Goal: Information Seeking & Learning: Learn about a topic

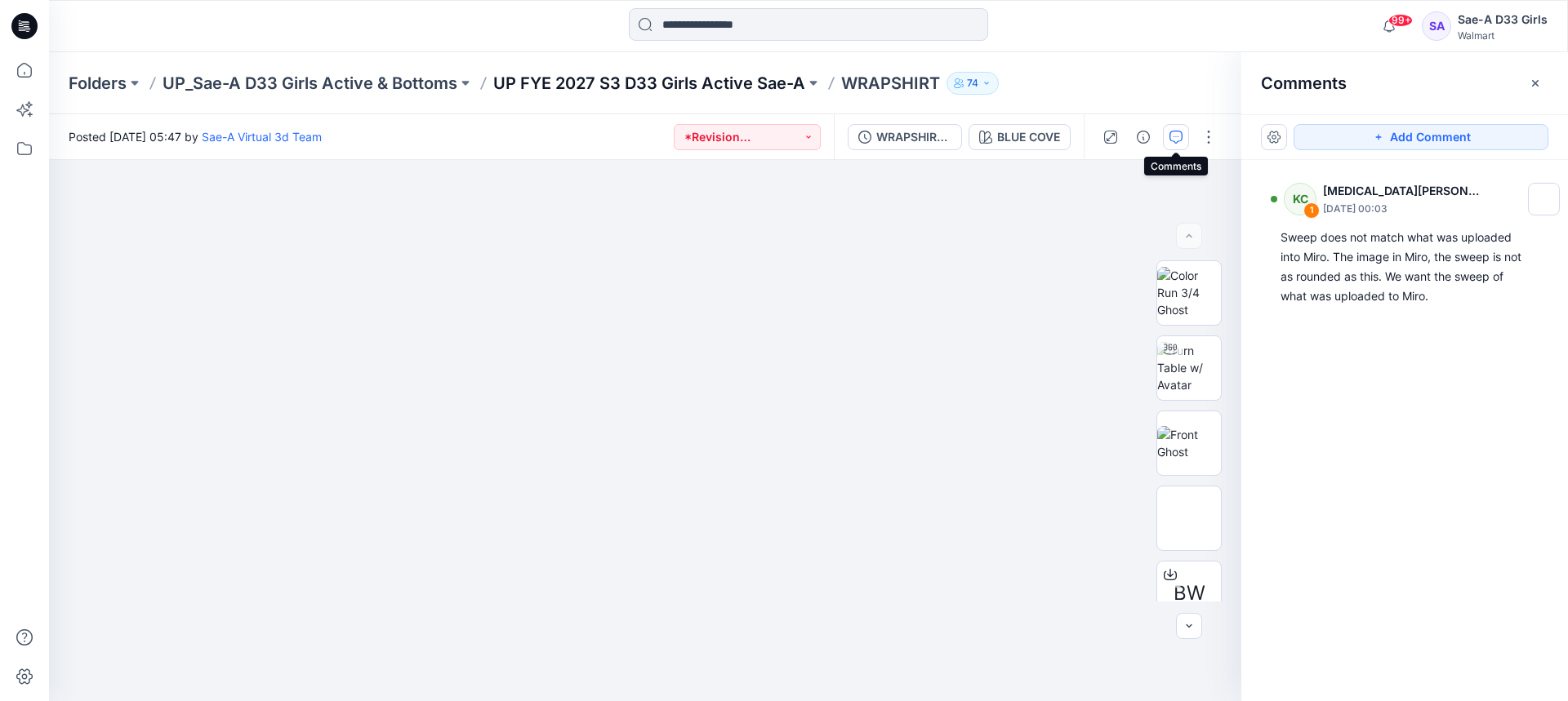
click at [739, 89] on p "UP FYE 2027 S3 D33 Girls Active Sae-A" at bounding box center [649, 83] width 312 height 23
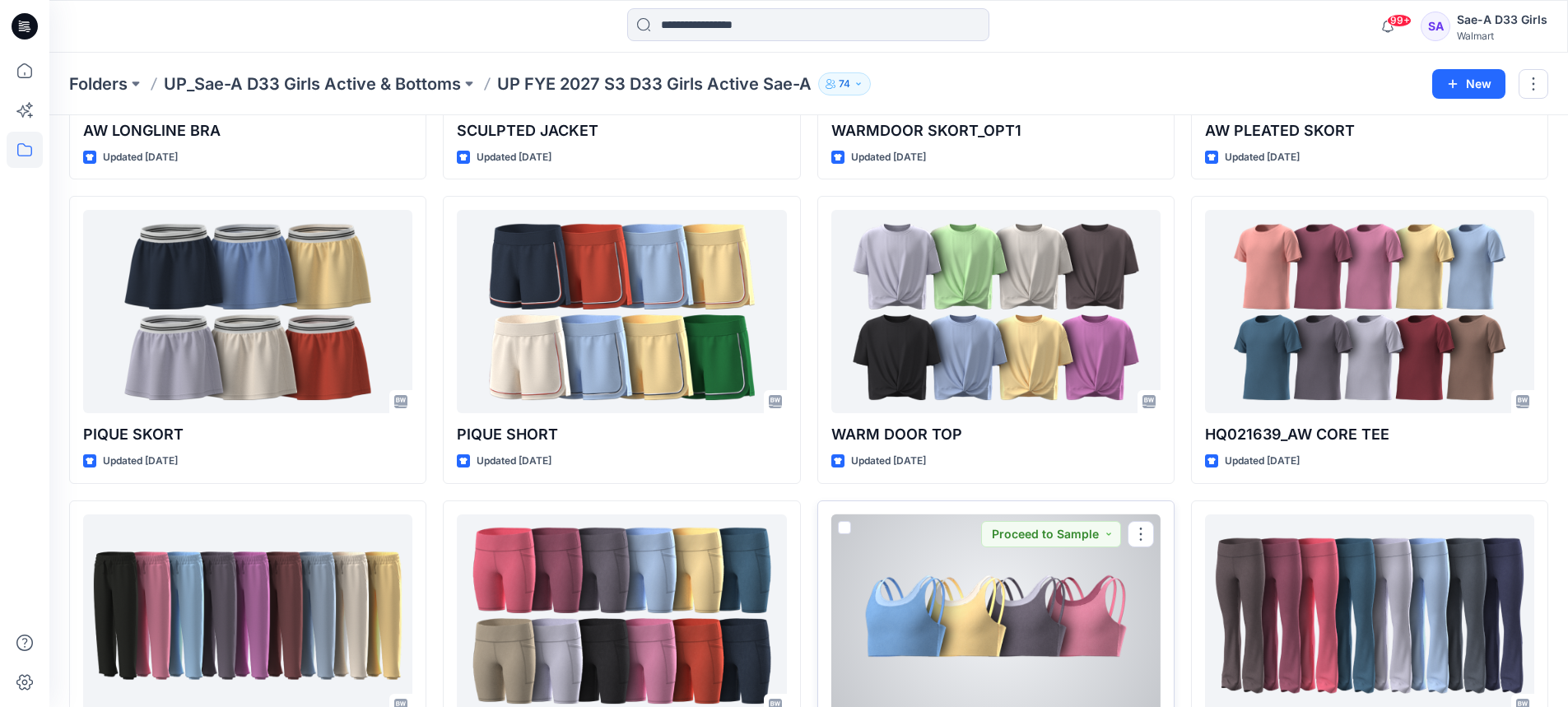
scroll to position [398, 0]
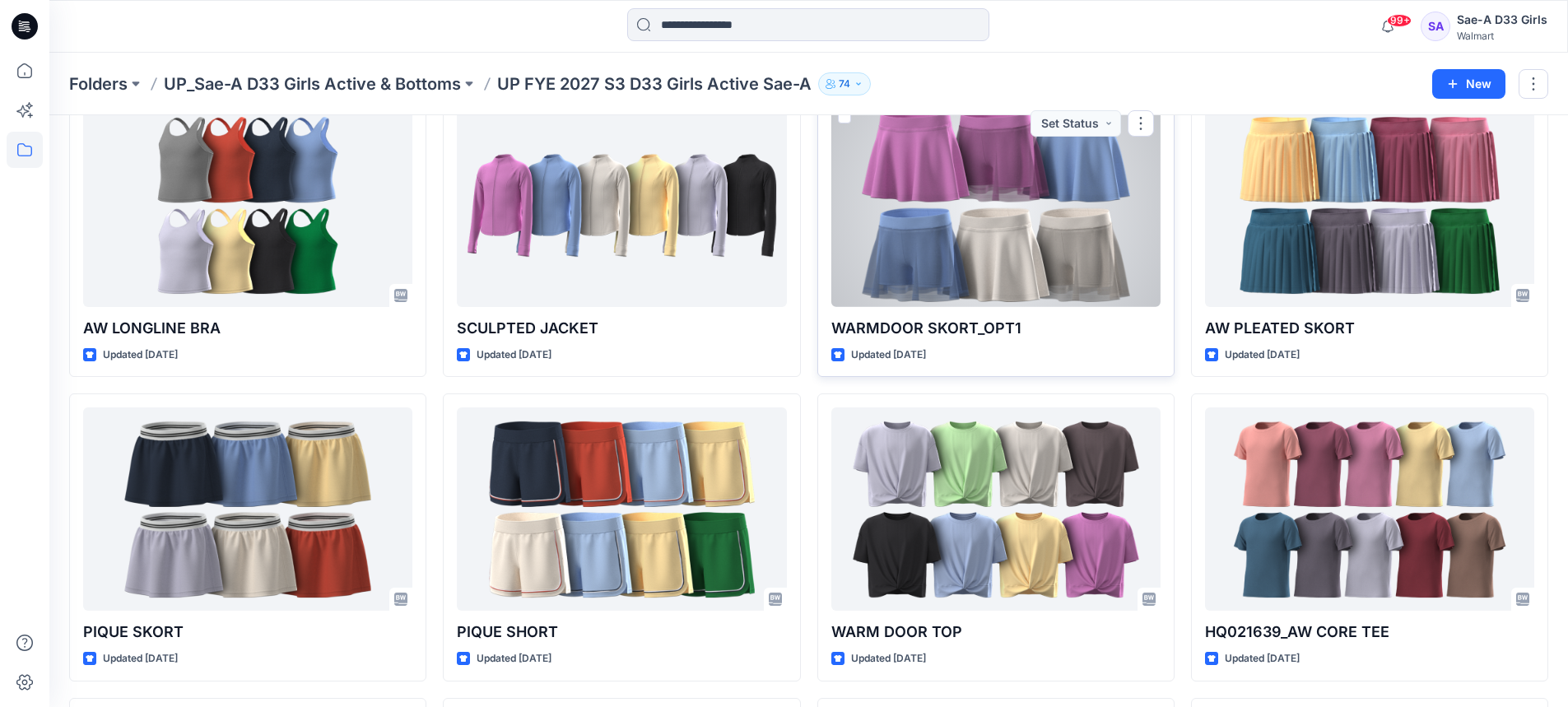
click at [991, 277] on div at bounding box center [996, 205] width 329 height 203
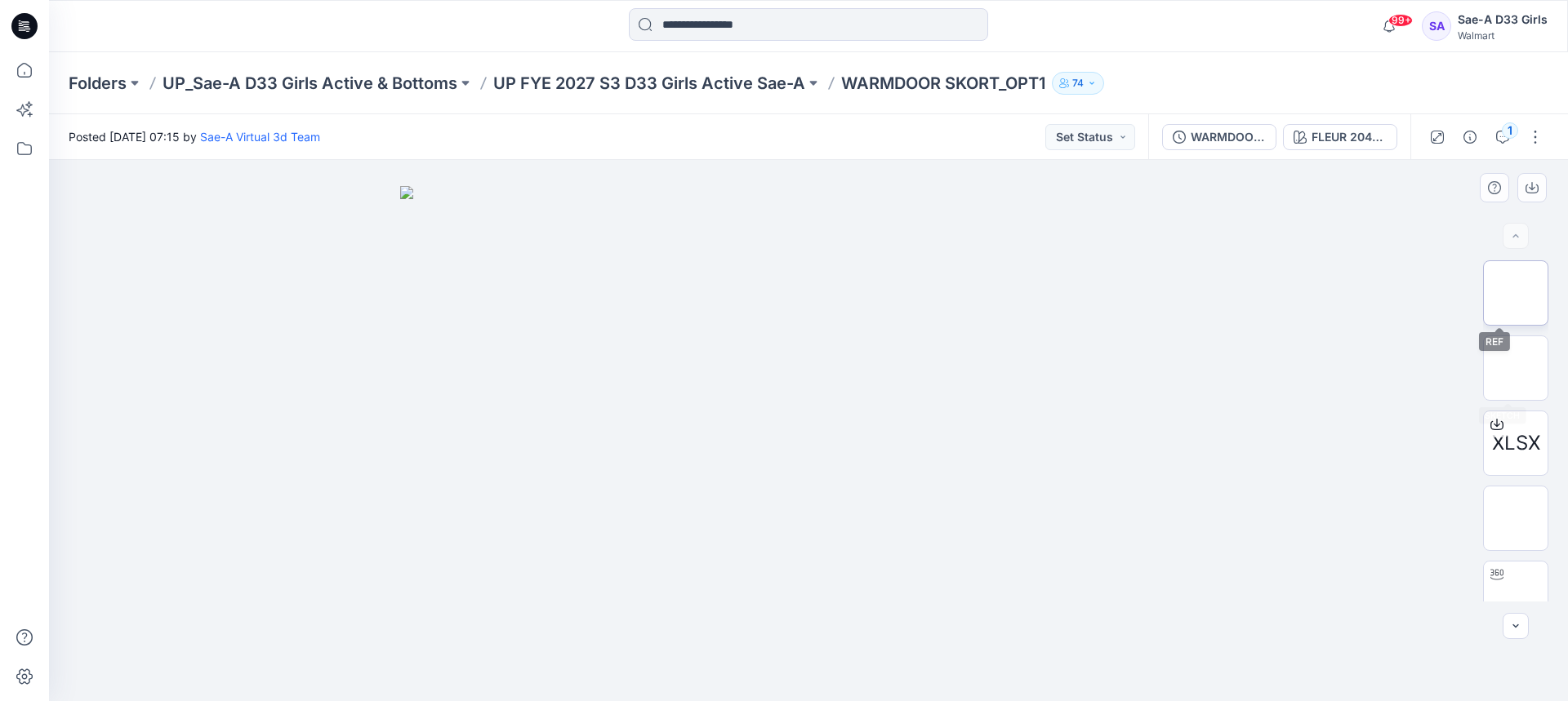
click at [1516, 293] on img at bounding box center [1516, 293] width 0 height 0
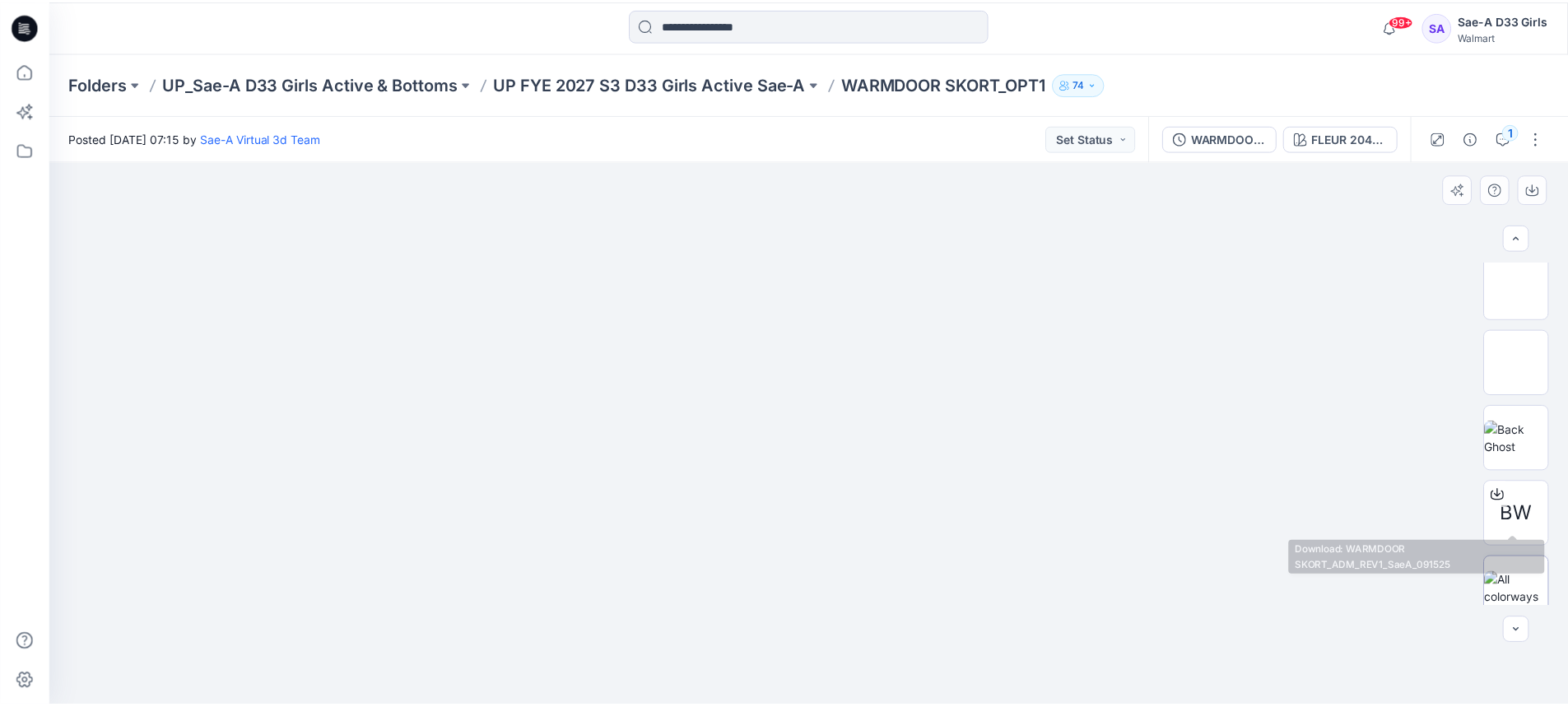
scroll to position [403, 0]
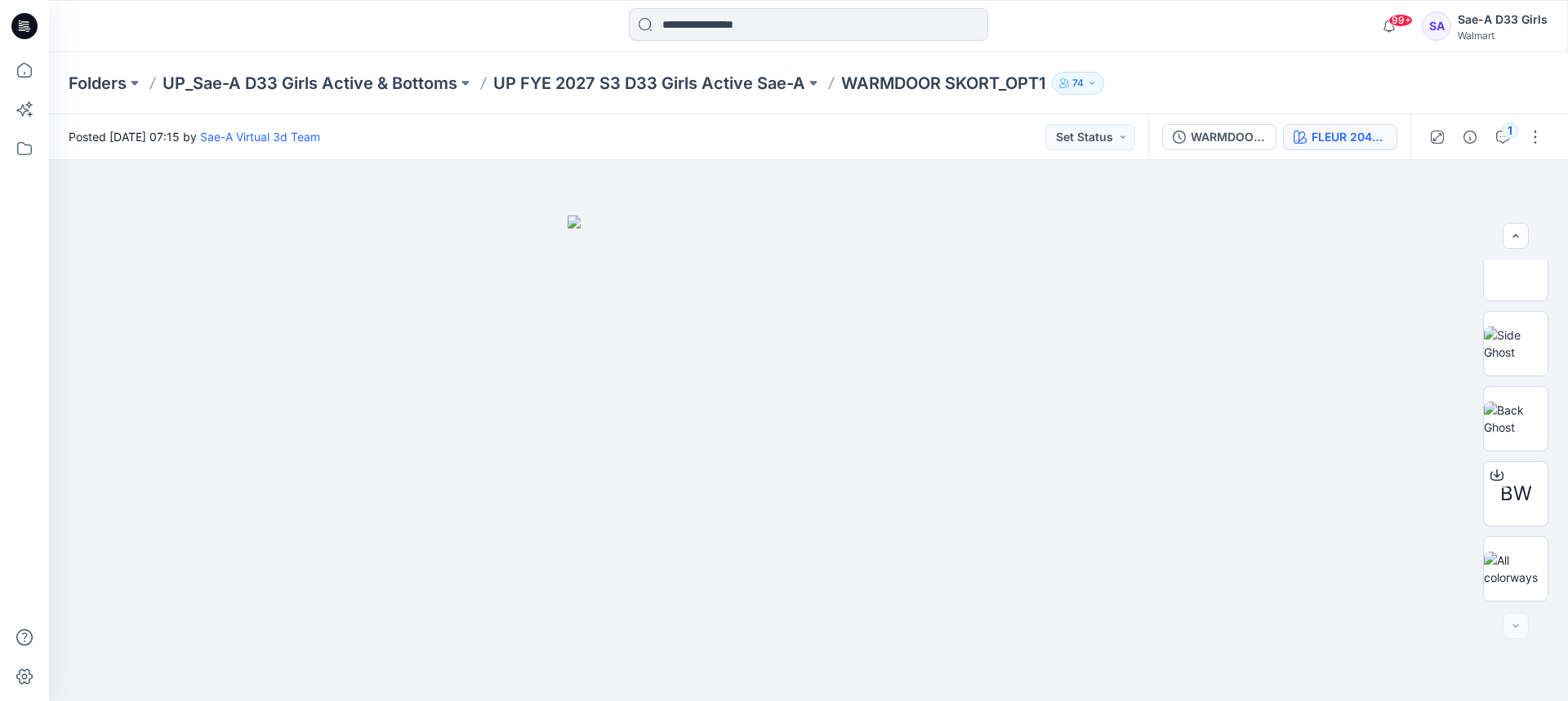
click at [1344, 135] on div "FLEUR 2041817PW" at bounding box center [1349, 136] width 75 height 18
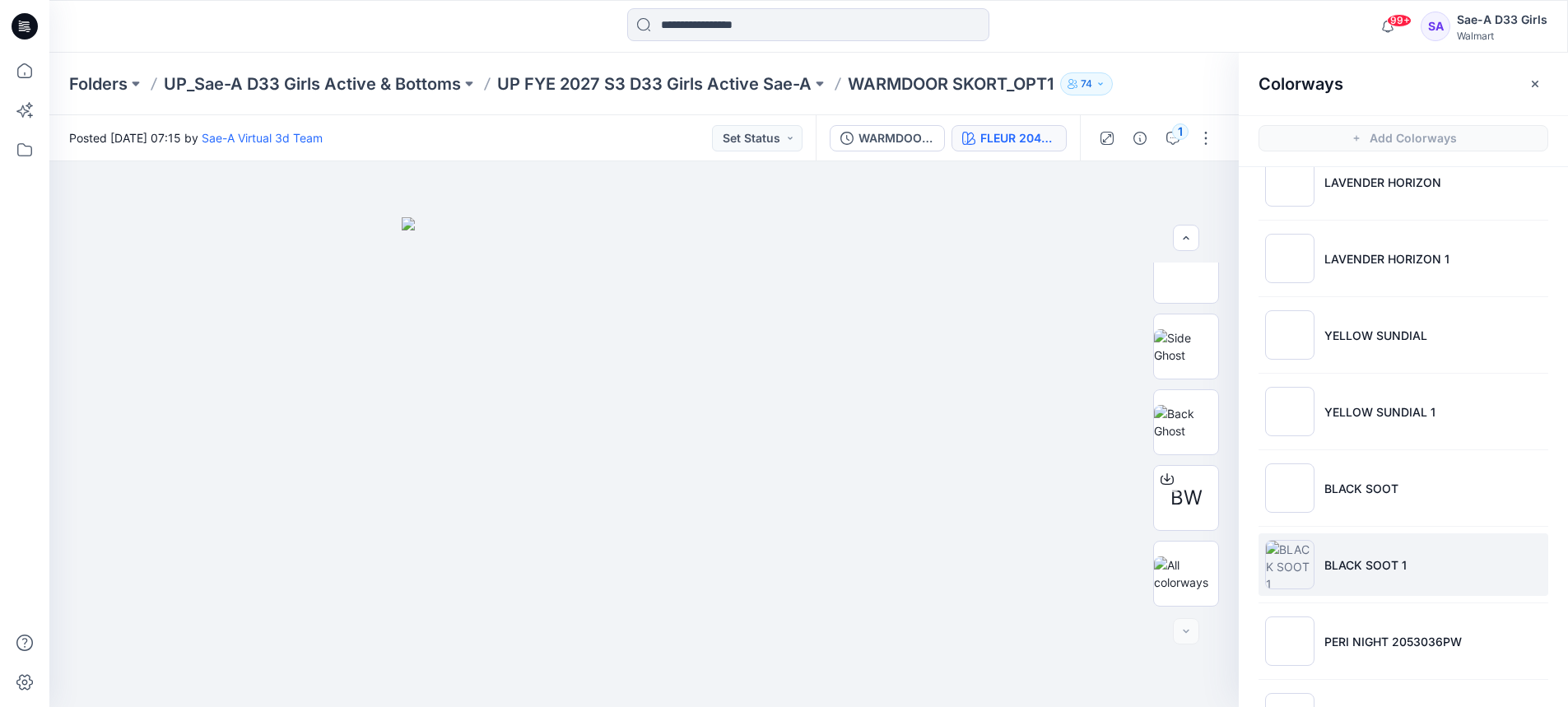
scroll to position [559, 0]
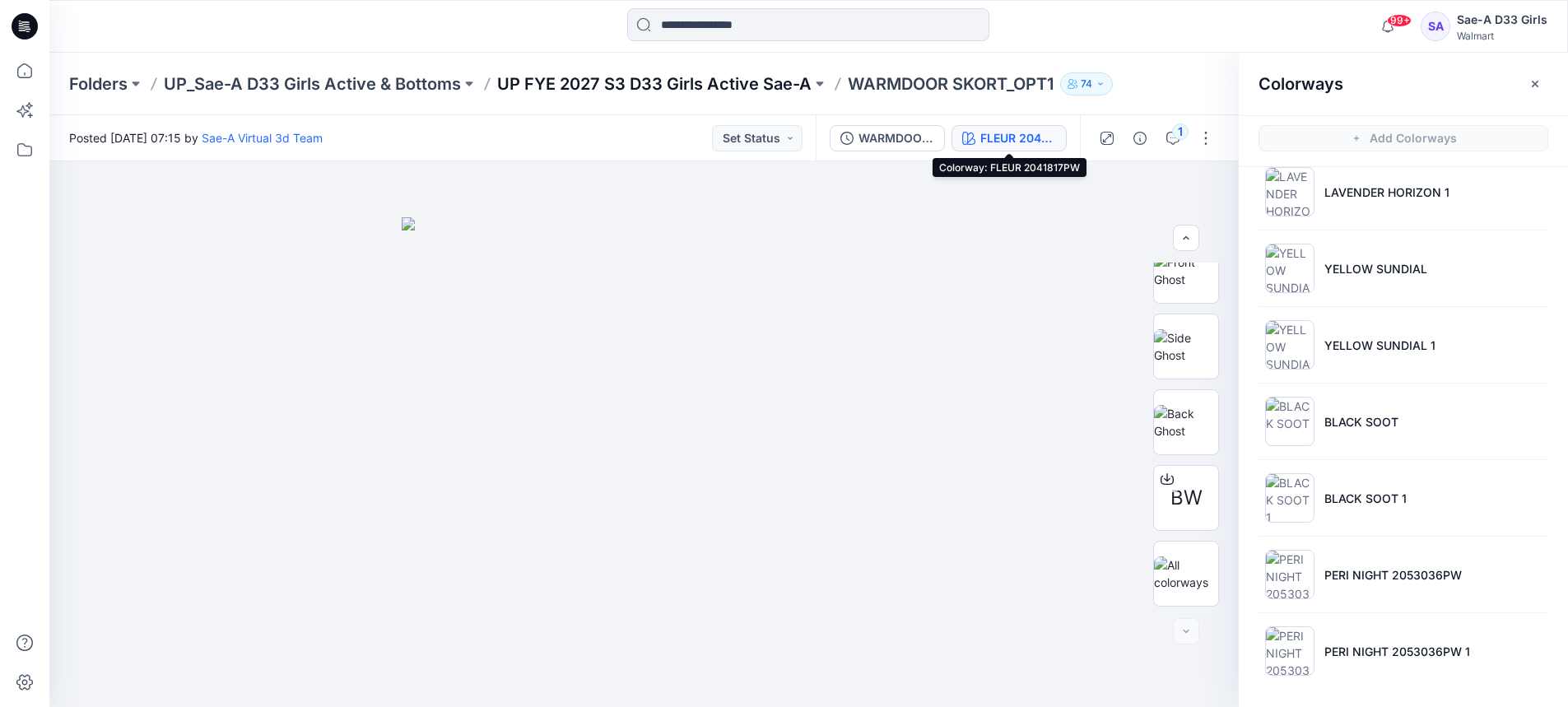
click at [781, 91] on p "UP FYE 2027 S3 D33 Girls Active Sae-A" at bounding box center [654, 84] width 315 height 23
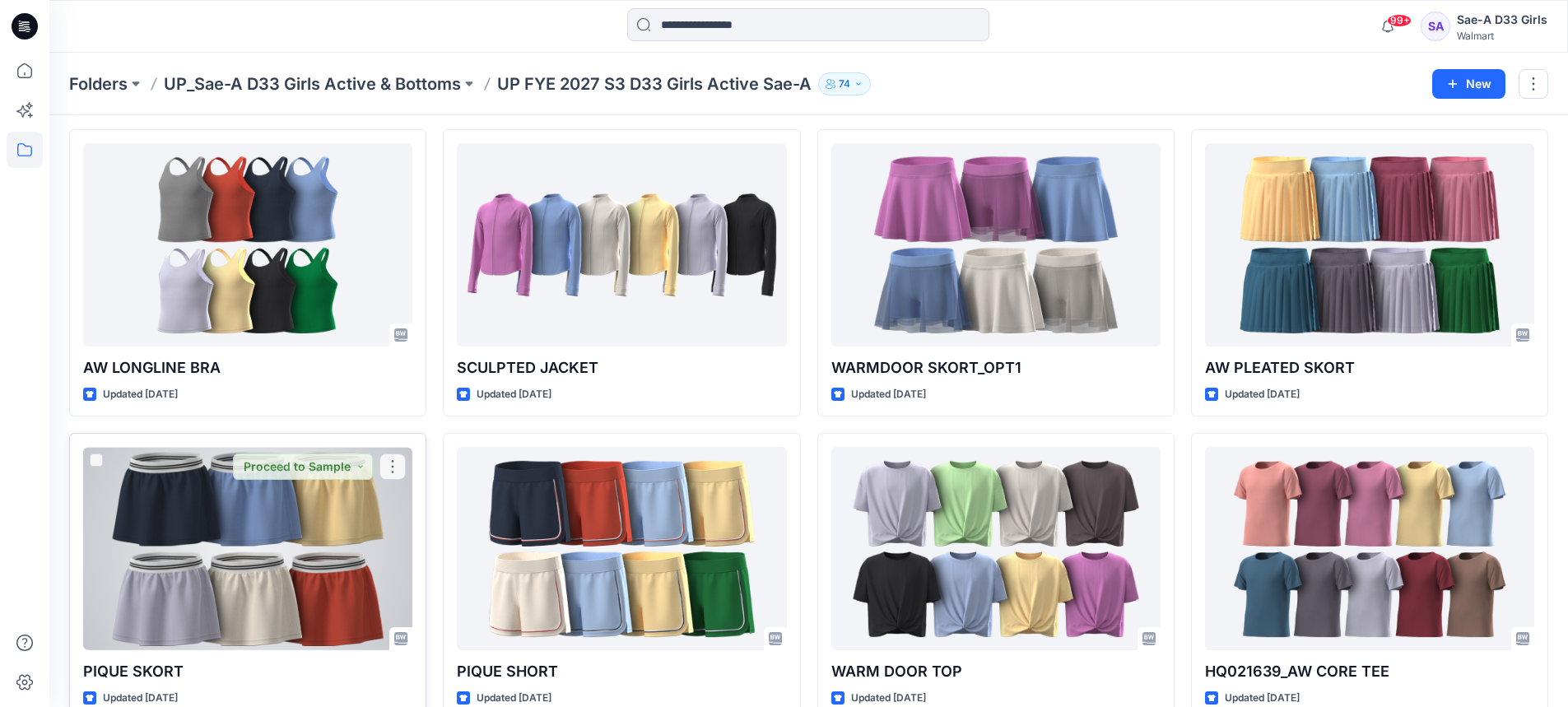
scroll to position [452, 0]
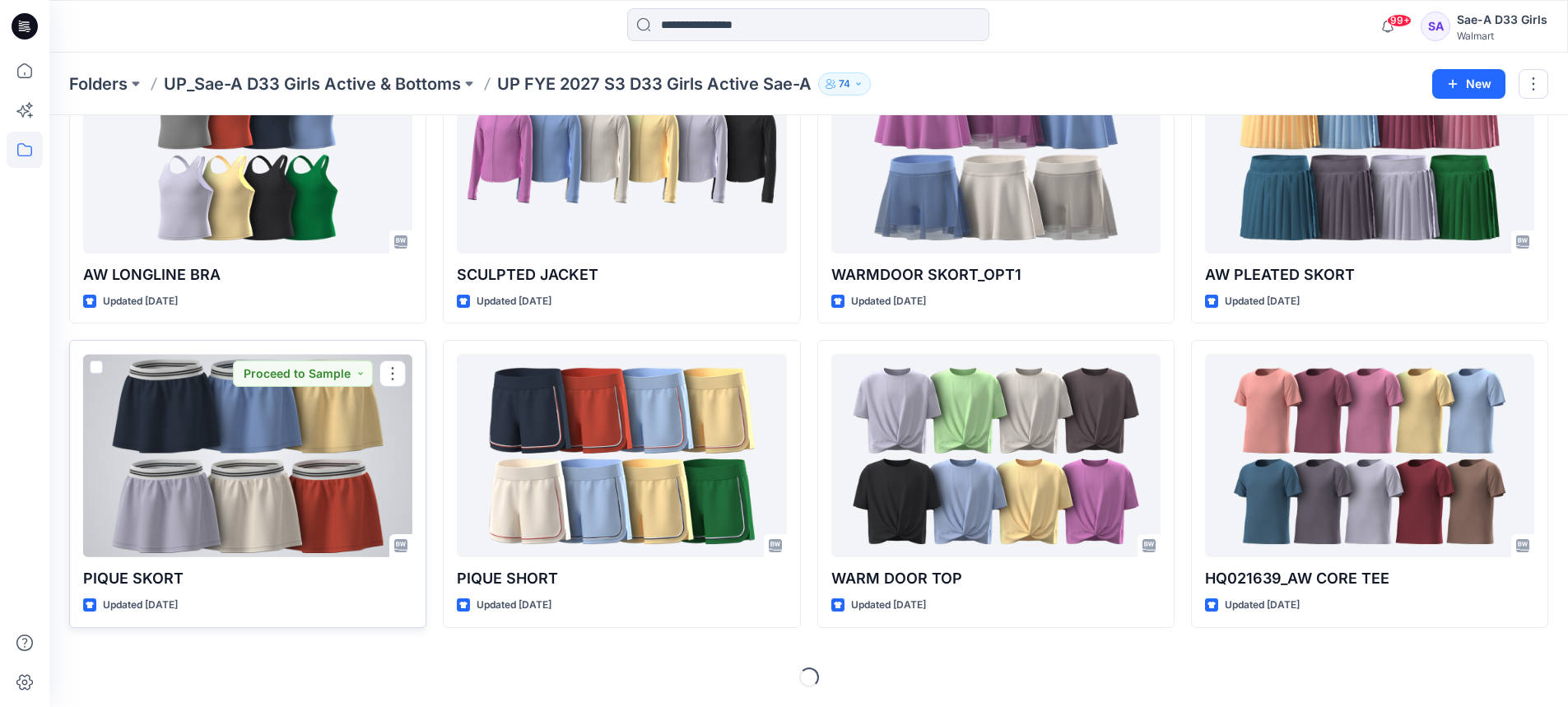
click at [264, 501] on div at bounding box center [247, 455] width 329 height 203
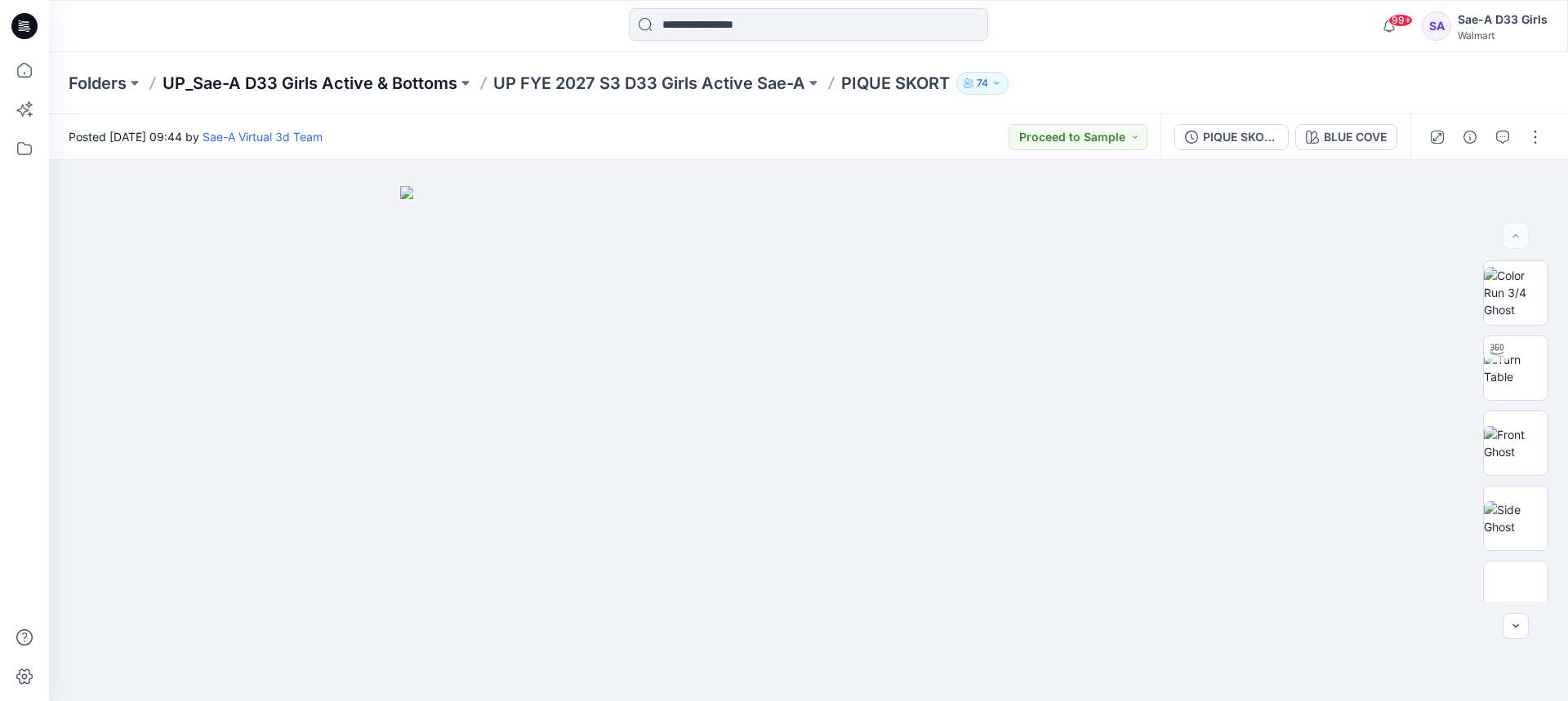
click at [416, 76] on p "UP_Sae-A D33 Girls Active & Bottoms" at bounding box center [309, 83] width 295 height 23
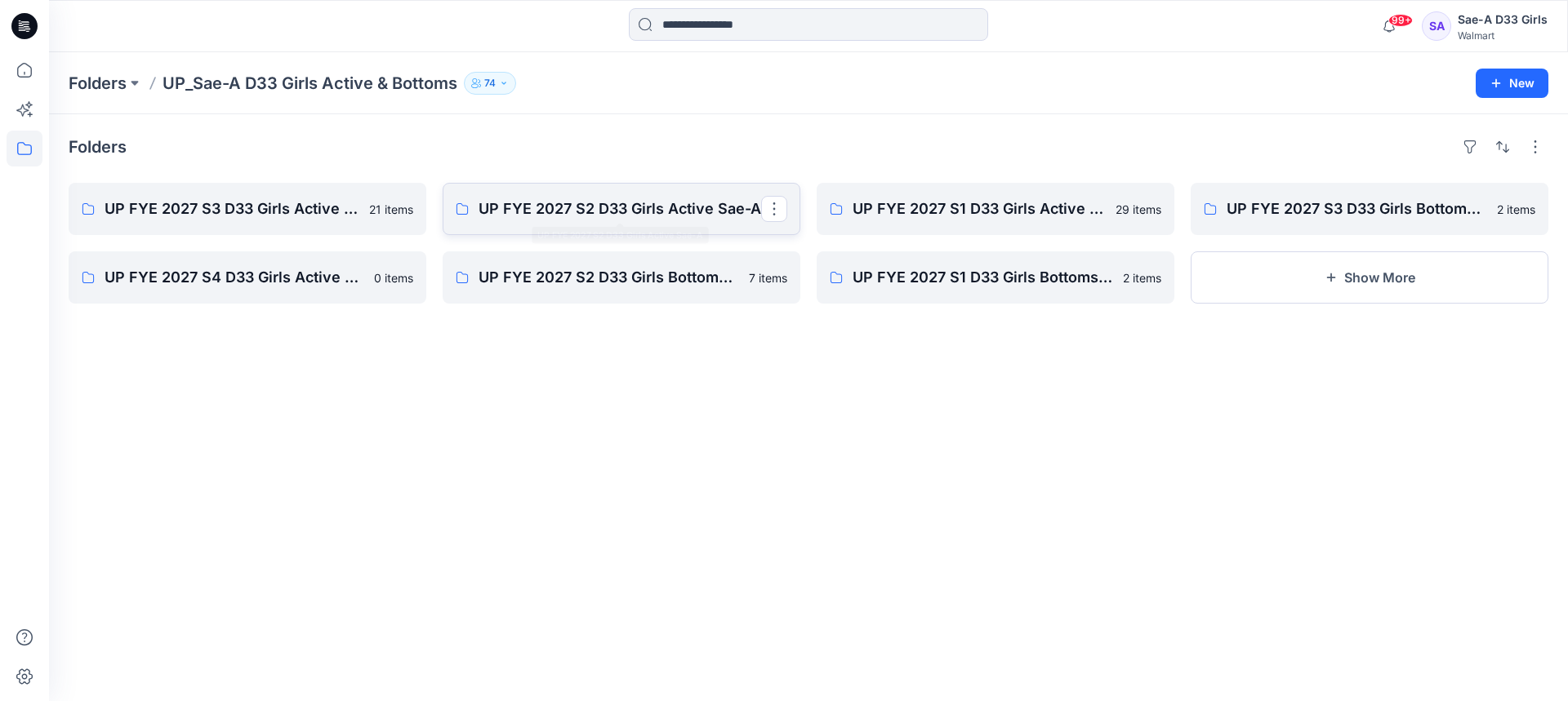
click at [538, 204] on p "UP FYE 2027 S2 D33 Girls Active Sae-A" at bounding box center [620, 209] width 282 height 23
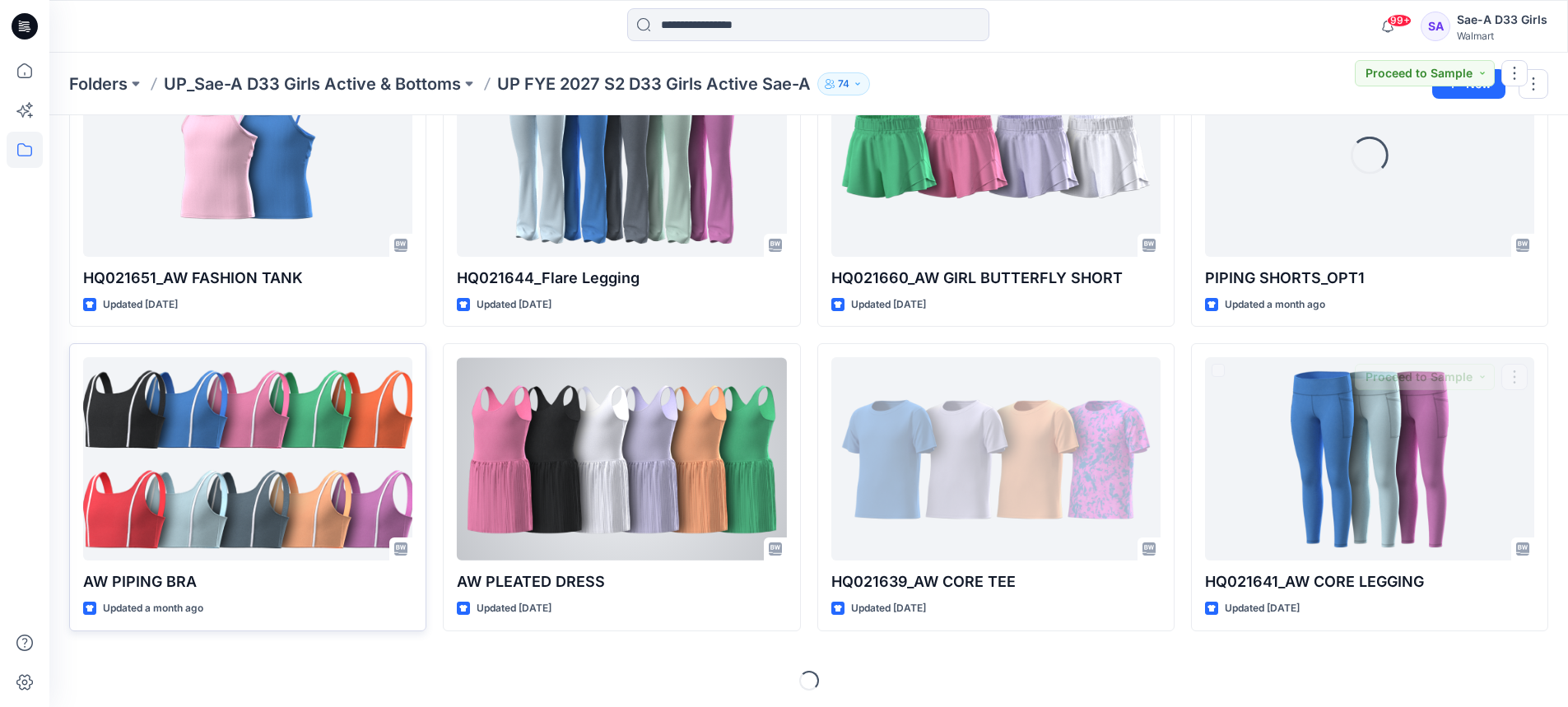
scroll to position [452, 0]
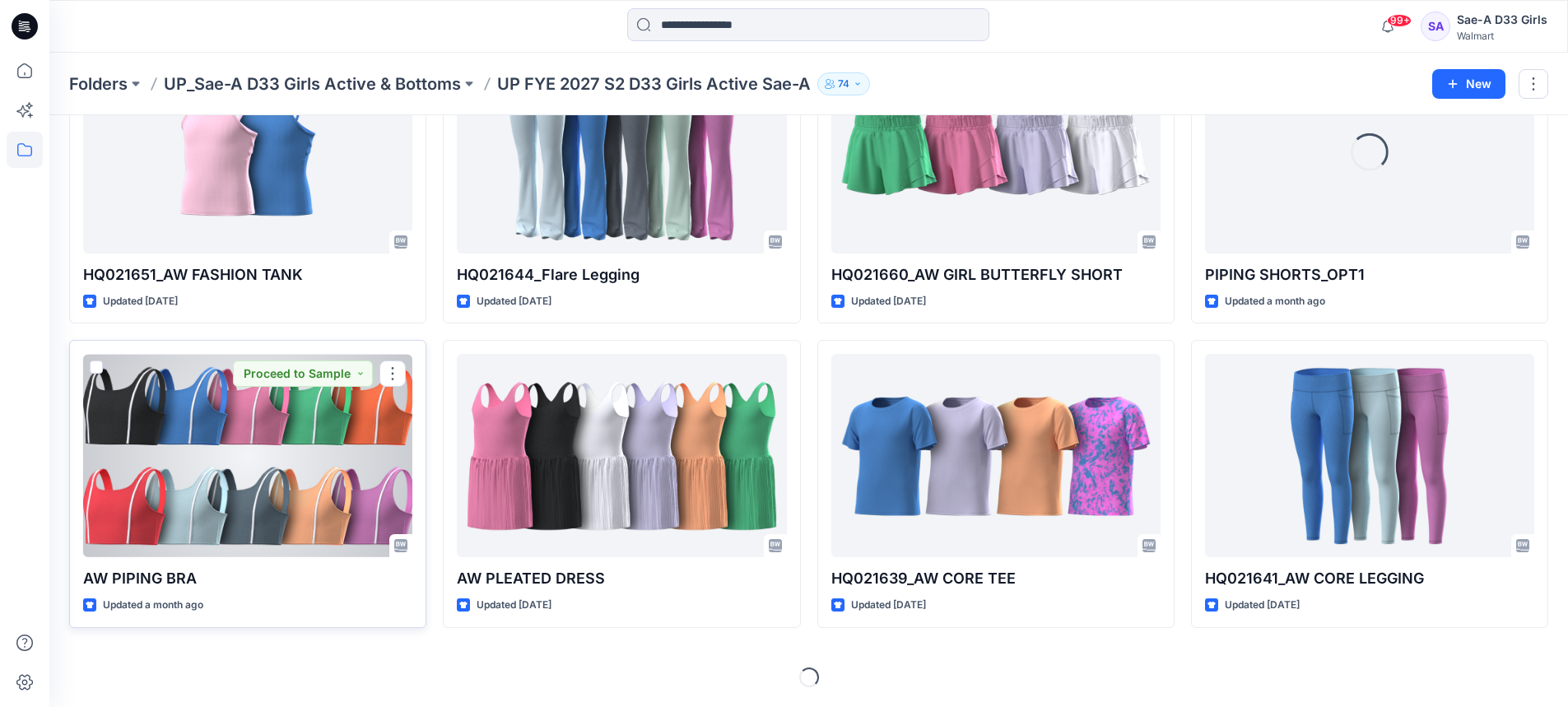
click at [219, 470] on div at bounding box center [247, 455] width 329 height 203
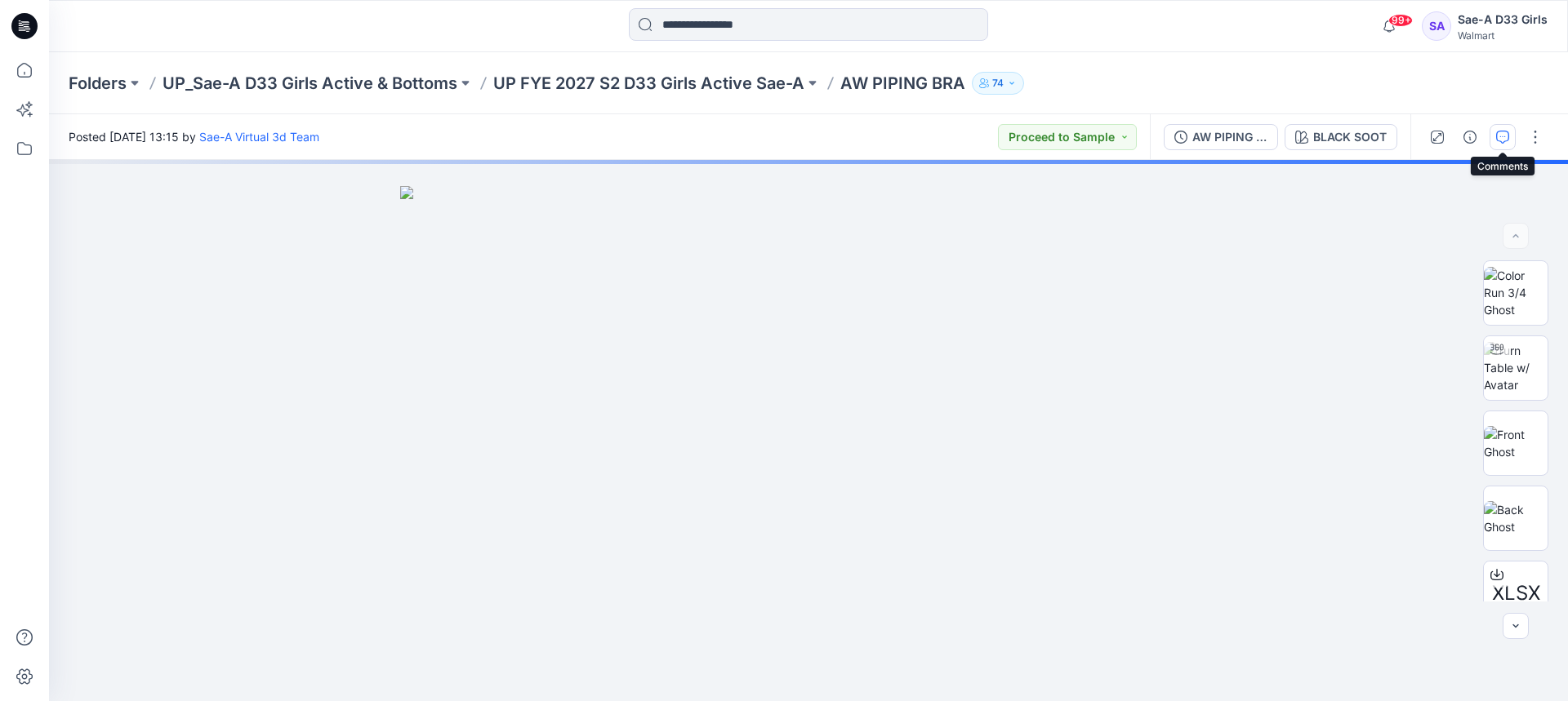
click at [1497, 138] on icon "button" at bounding box center [1503, 137] width 13 height 13
